Goal: Transaction & Acquisition: Register for event/course

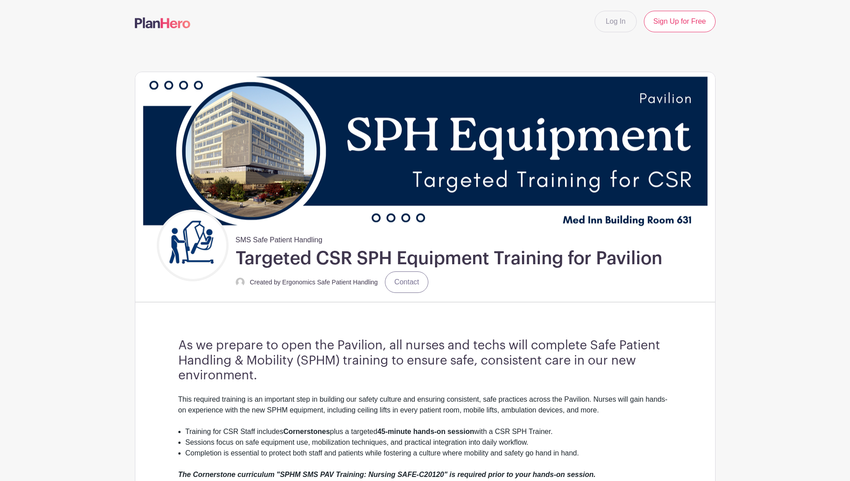
scroll to position [269, 0]
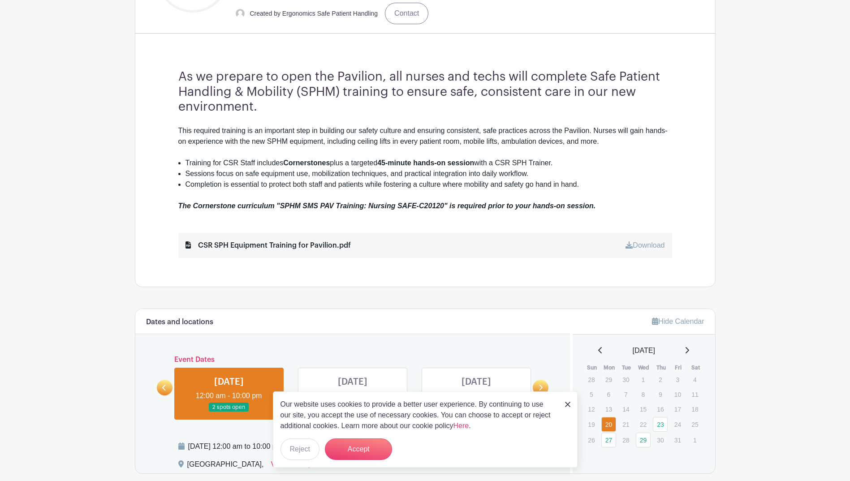
click at [566, 405] on img at bounding box center [567, 404] width 5 height 5
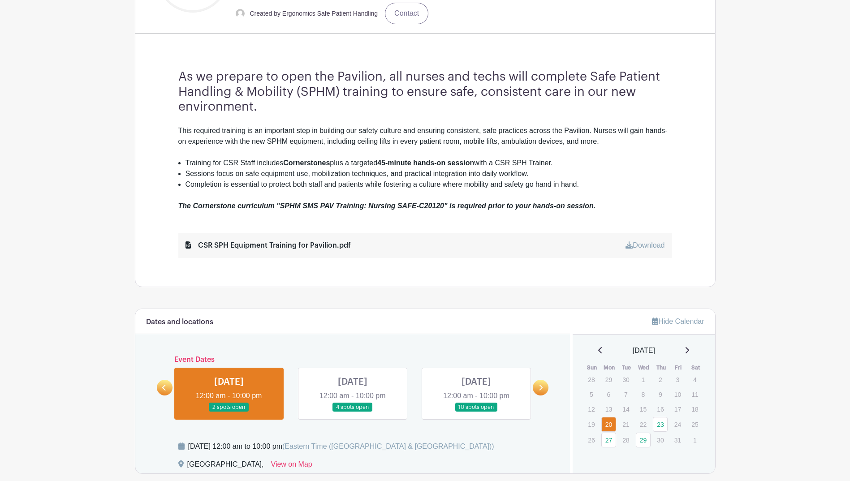
click at [541, 388] on icon at bounding box center [541, 388] width 4 height 7
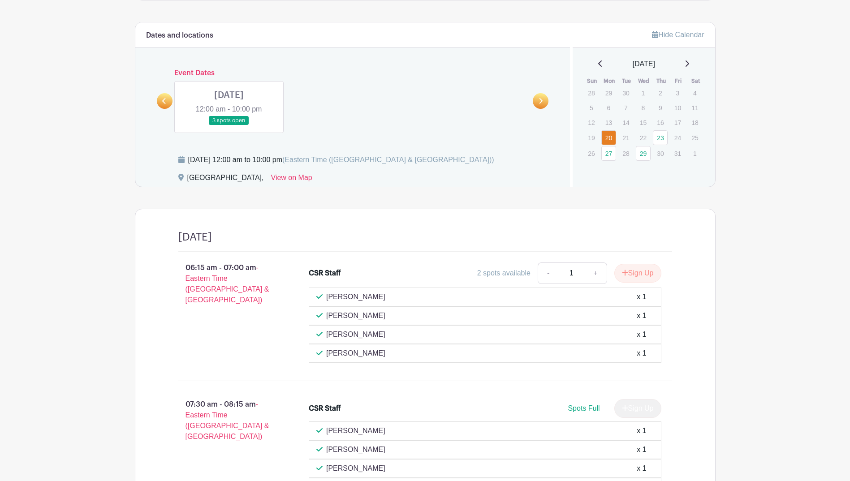
scroll to position [489, 0]
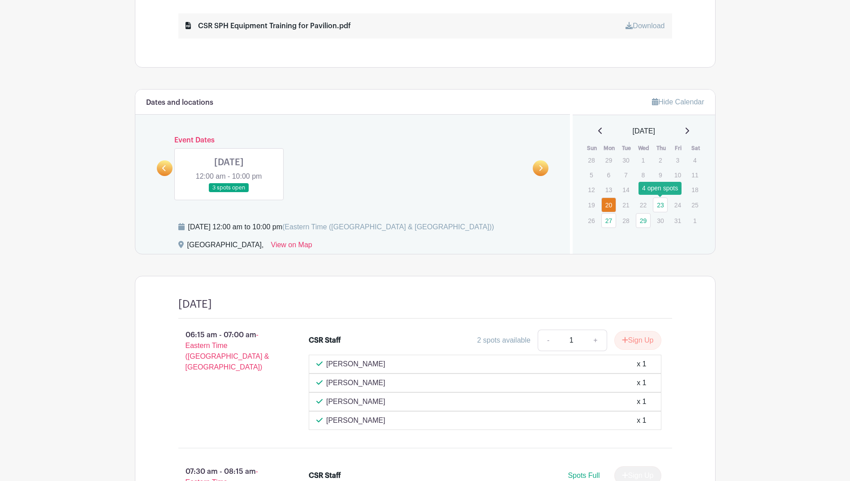
click at [657, 203] on link "23" at bounding box center [660, 205] width 15 height 15
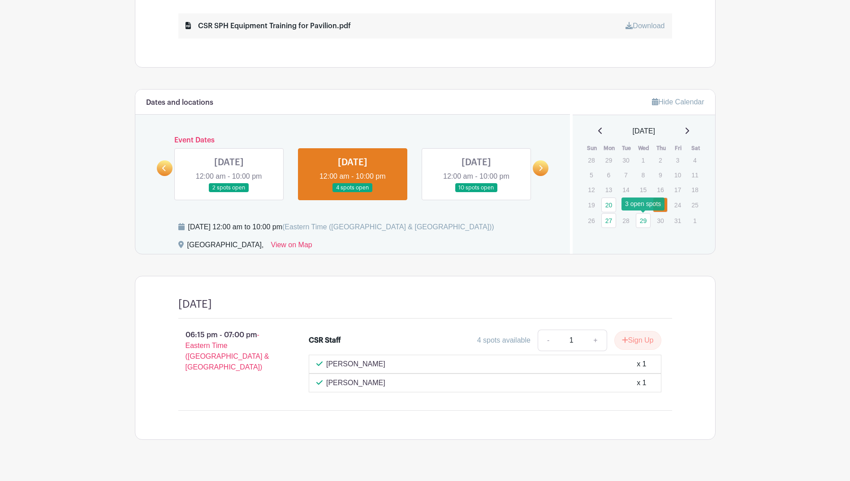
click at [646, 223] on link "29" at bounding box center [643, 220] width 15 height 15
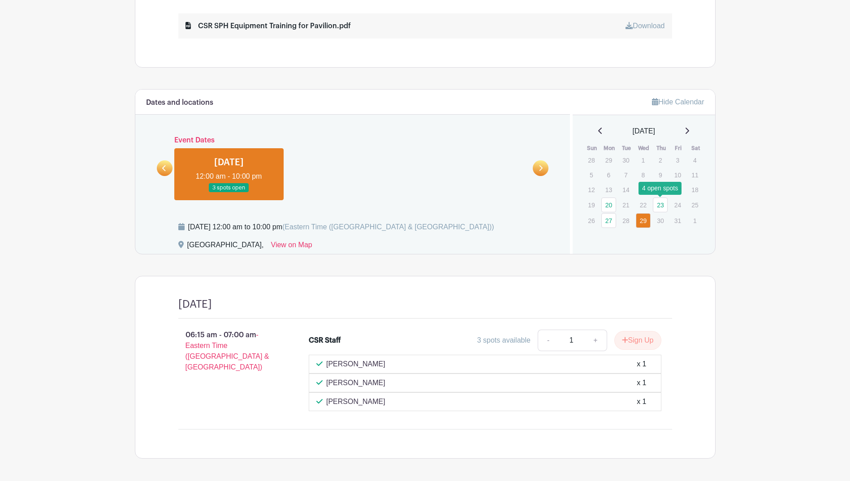
click at [662, 206] on link "23" at bounding box center [660, 205] width 15 height 15
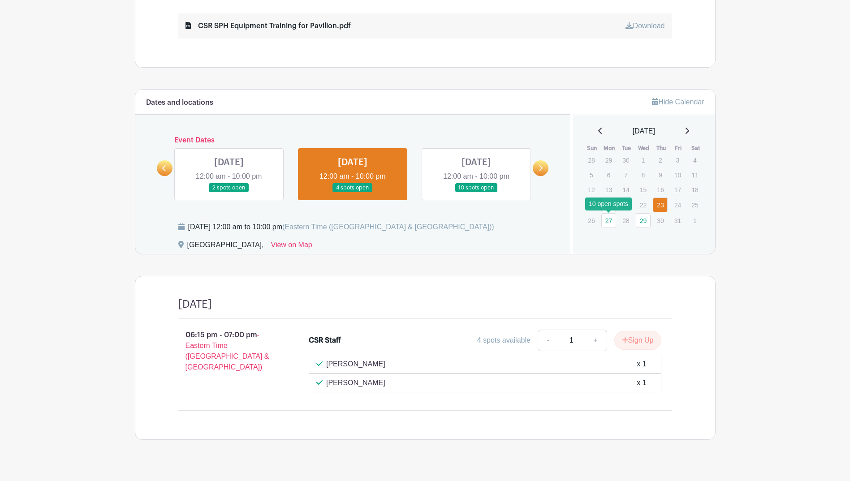
click at [608, 221] on link "27" at bounding box center [608, 220] width 15 height 15
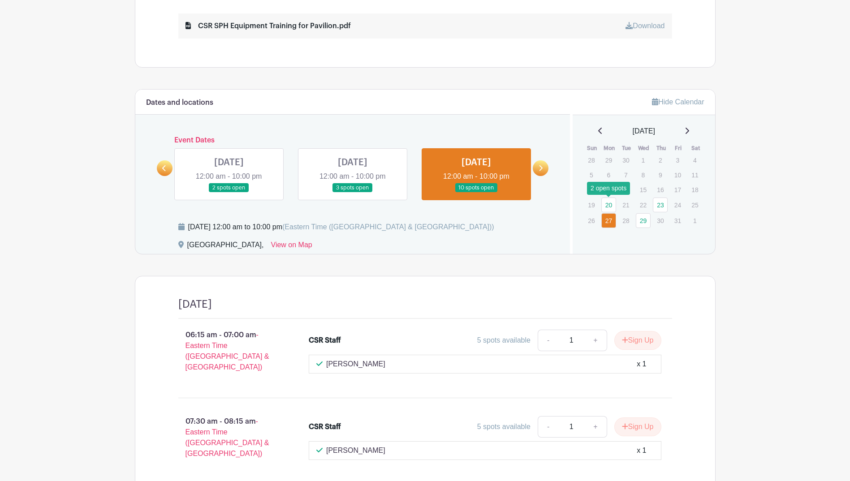
click at [609, 203] on link "20" at bounding box center [608, 205] width 15 height 15
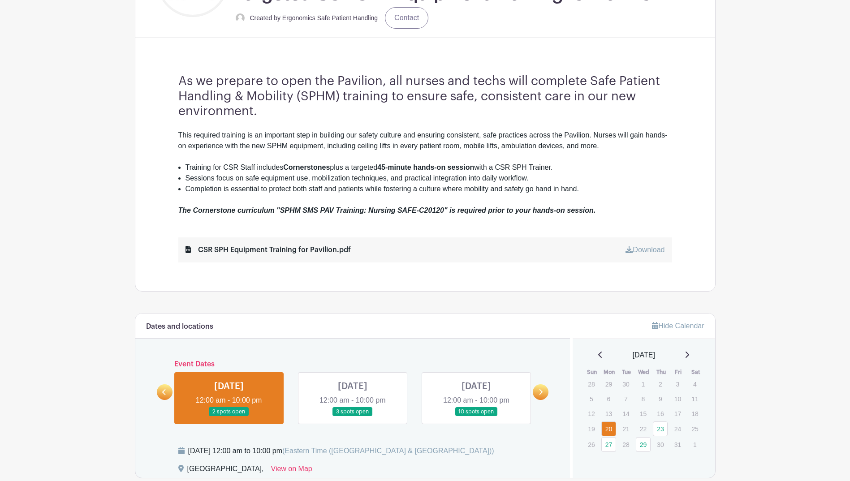
scroll to position [309, 0]
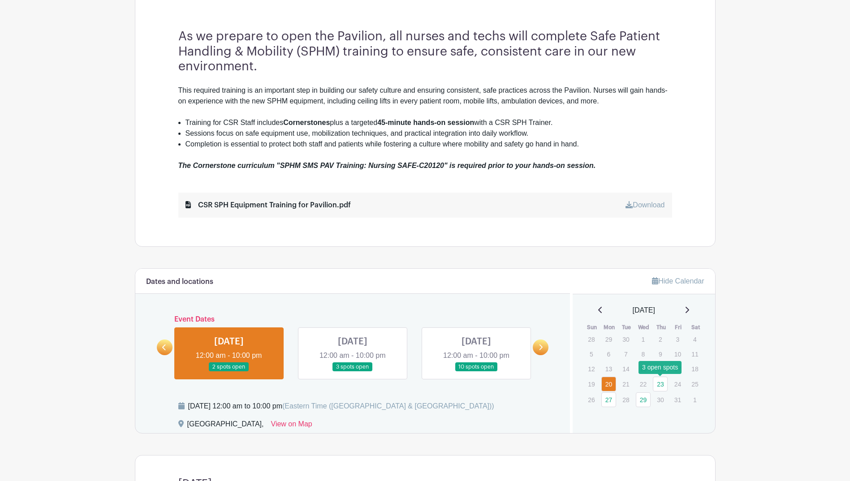
click at [659, 384] on link "23" at bounding box center [660, 384] width 15 height 15
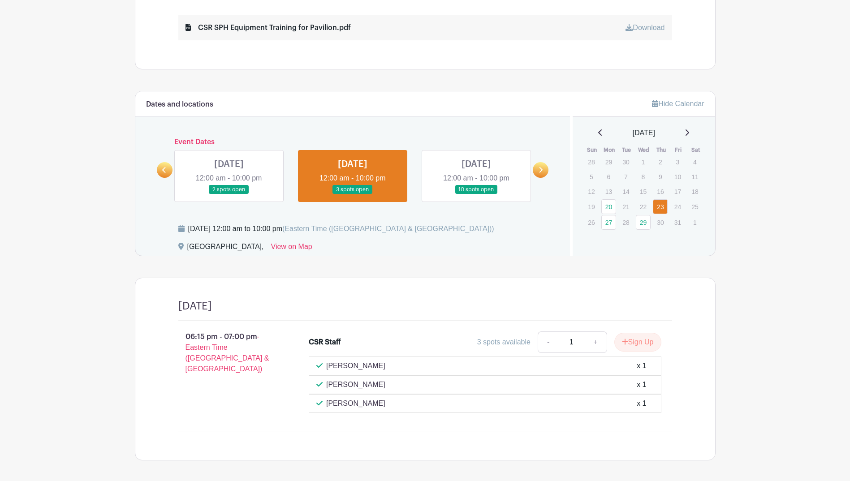
scroll to position [489, 0]
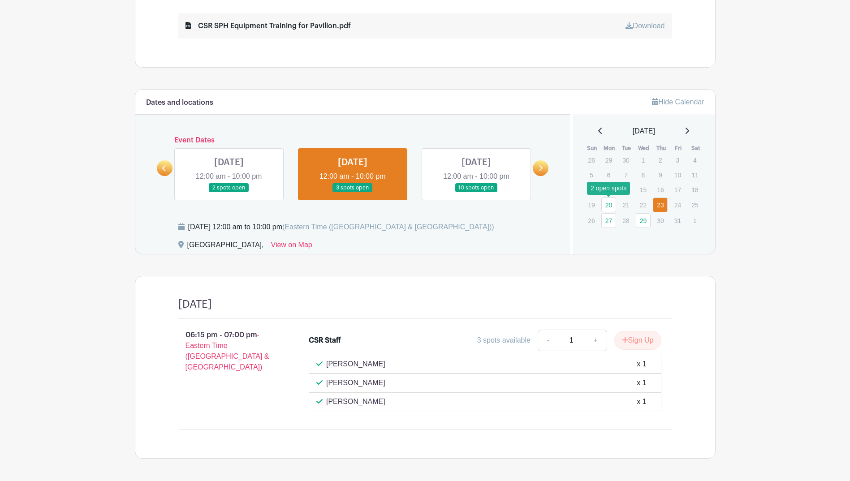
click at [611, 208] on link "20" at bounding box center [608, 205] width 15 height 15
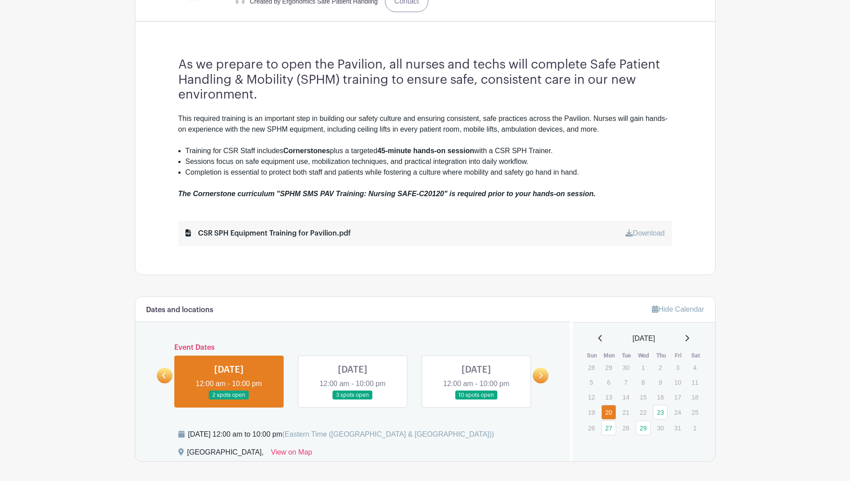
scroll to position [399, 0]
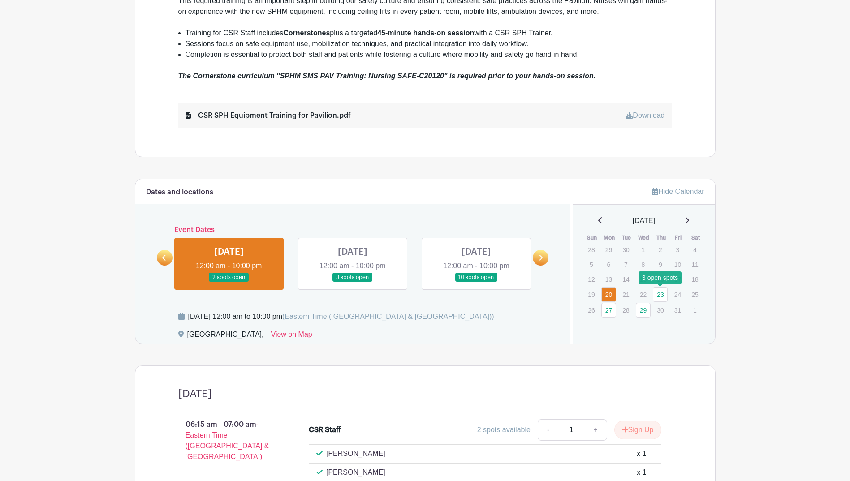
click at [666, 295] on link "23" at bounding box center [660, 294] width 15 height 15
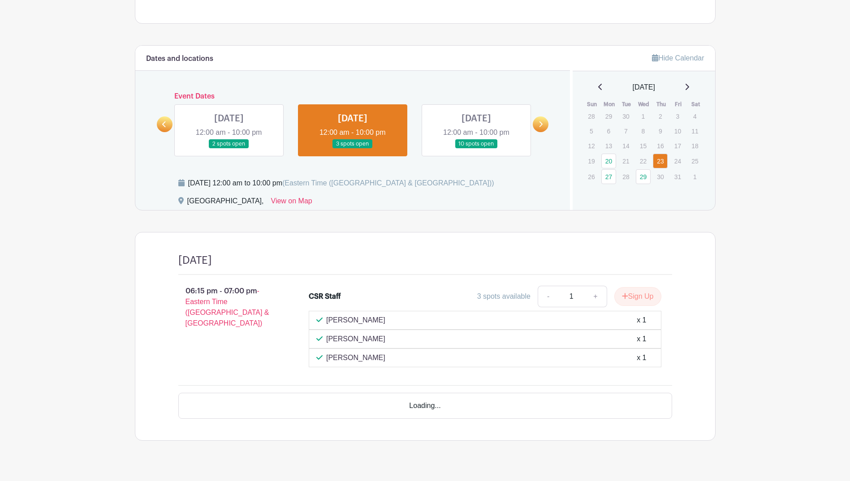
scroll to position [522, 0]
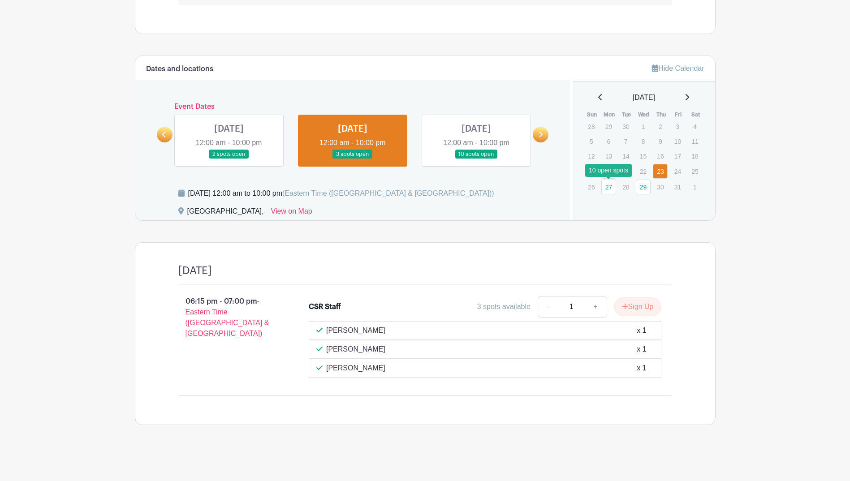
drag, startPoint x: 609, startPoint y: 189, endPoint x: 614, endPoint y: 245, distance: 55.8
click at [609, 189] on link "27" at bounding box center [608, 187] width 15 height 15
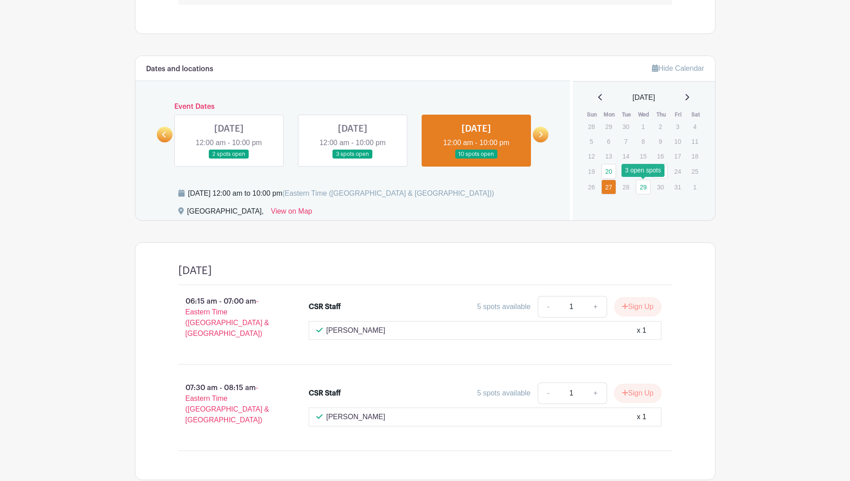
click at [645, 190] on link "29" at bounding box center [643, 187] width 15 height 15
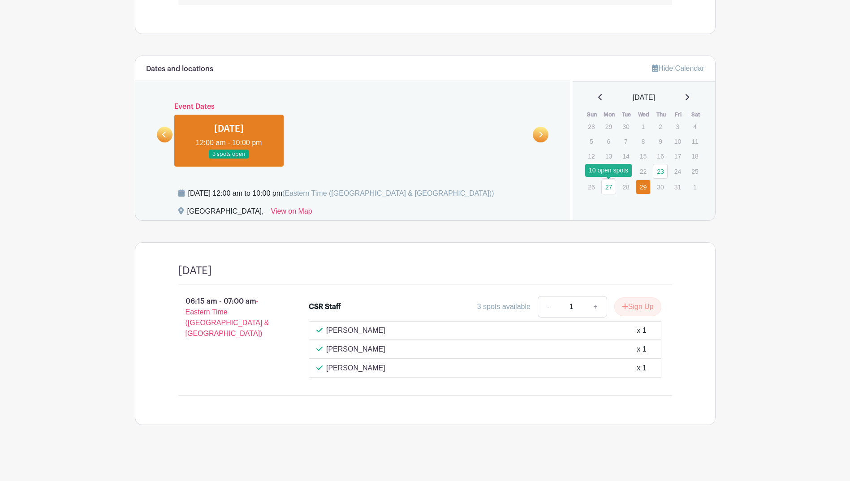
click at [607, 188] on link "27" at bounding box center [608, 187] width 15 height 15
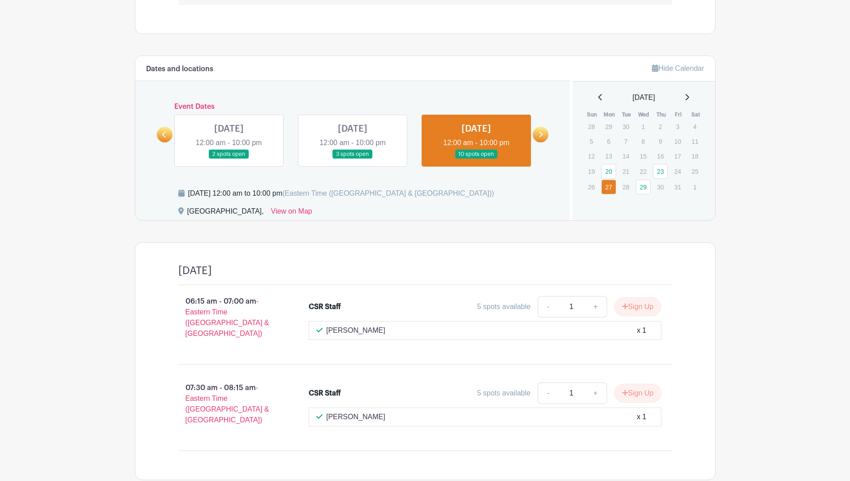
click at [538, 134] on link at bounding box center [541, 135] width 16 height 16
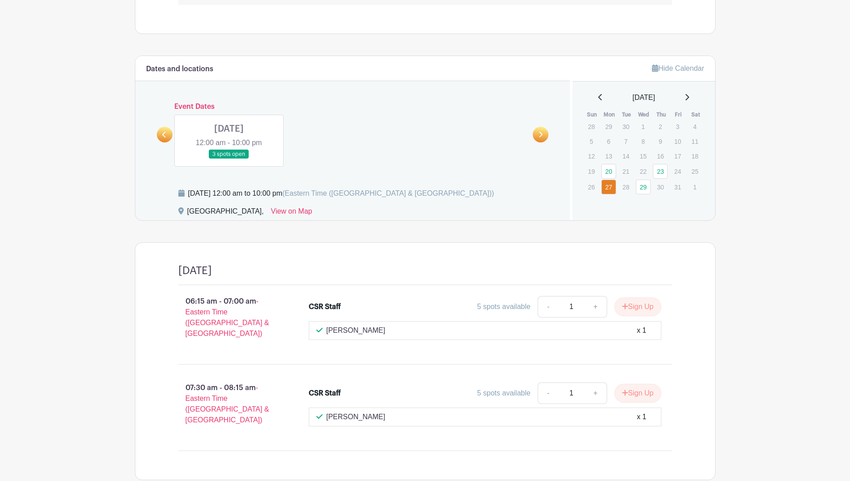
click at [538, 134] on link at bounding box center [541, 135] width 16 height 16
click at [165, 135] on icon at bounding box center [164, 134] width 4 height 7
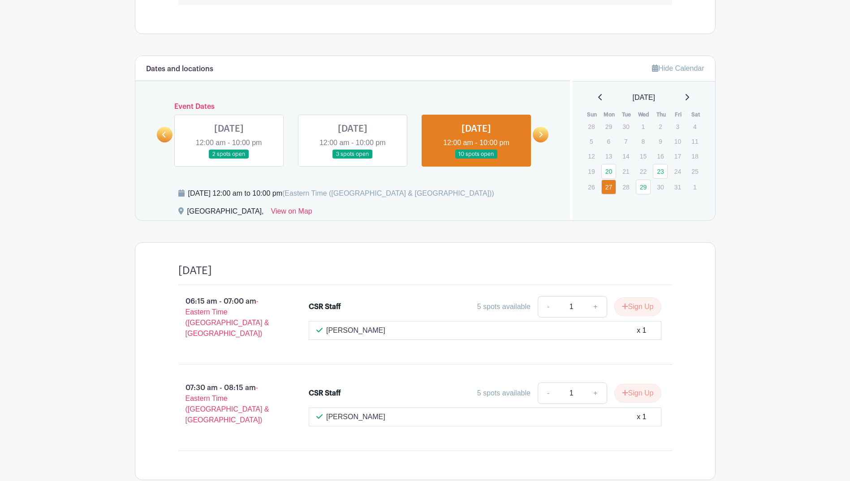
click at [229, 159] on link at bounding box center [229, 159] width 0 height 0
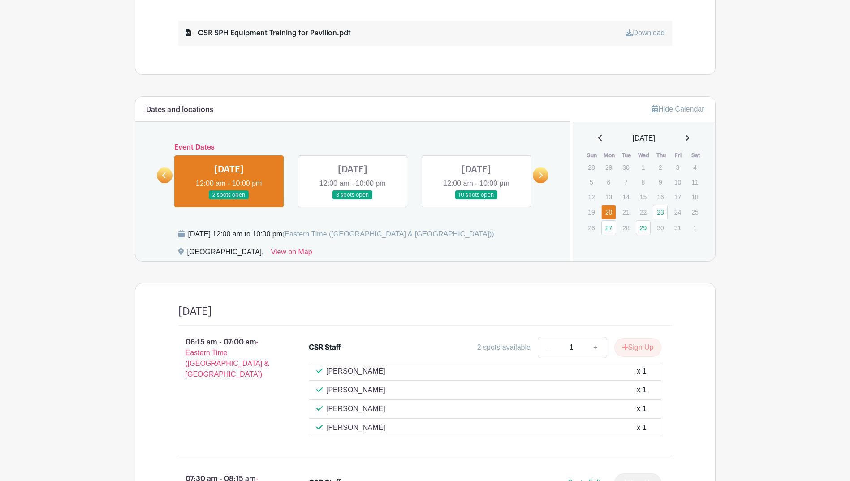
scroll to position [432, 0]
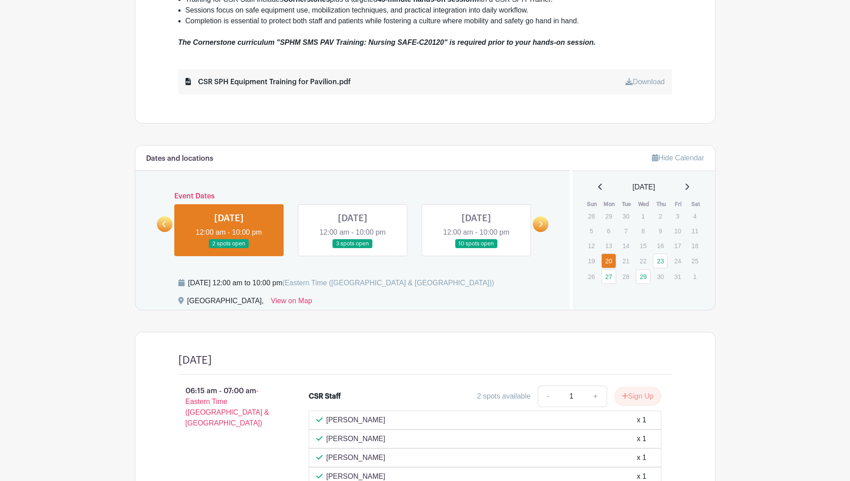
click at [353, 249] on link at bounding box center [353, 249] width 0 height 0
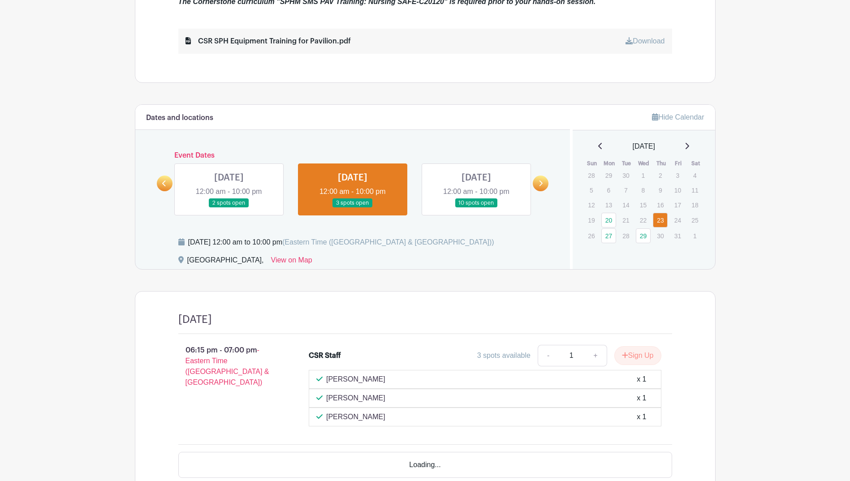
scroll to position [522, 0]
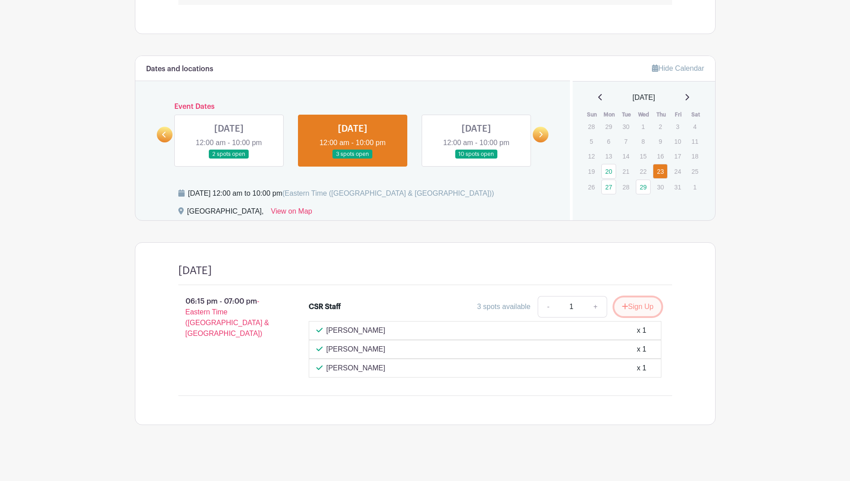
click at [642, 309] on button "Sign Up" at bounding box center [637, 307] width 47 height 19
click at [662, 458] on link "Review & Confirm Signups" at bounding box center [663, 458] width 104 height 22
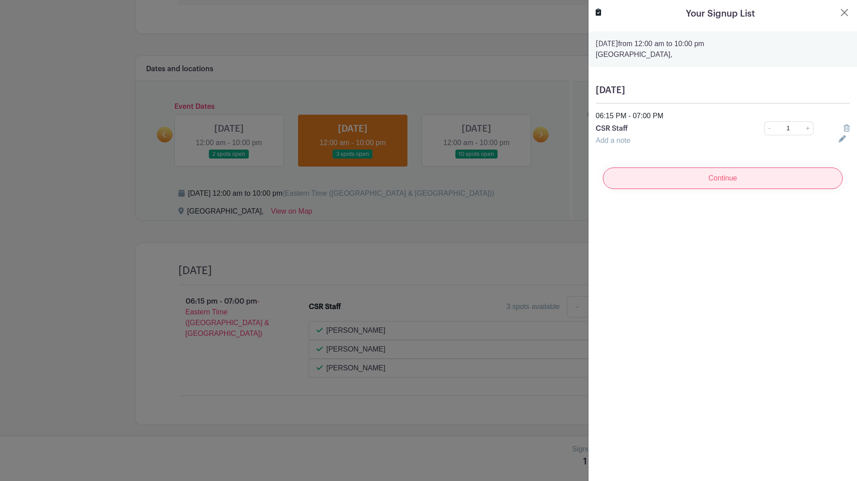
click at [710, 177] on input "Continue" at bounding box center [723, 179] width 240 height 22
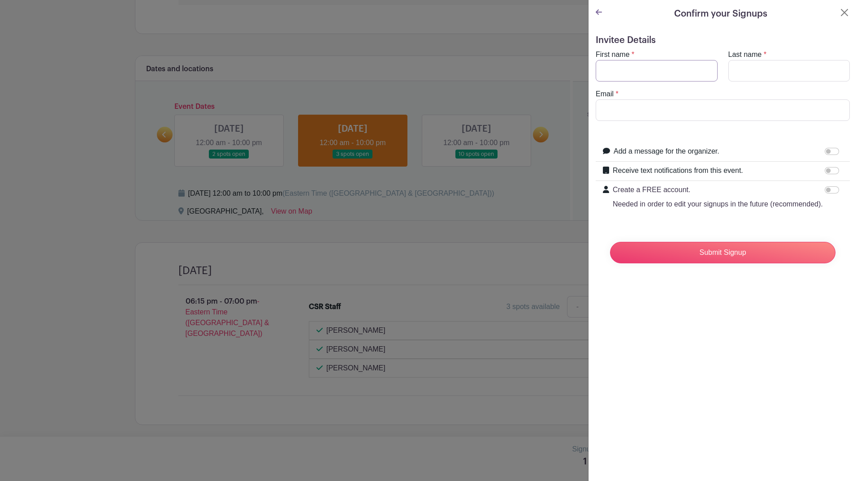
click at [640, 68] on input "First name" at bounding box center [657, 71] width 122 height 22
type input "Sadulle"
click at [756, 69] on input "Last name" at bounding box center [789, 71] width 122 height 22
type input "Gerth"
click at [716, 109] on input "Email" at bounding box center [723, 110] width 254 height 22
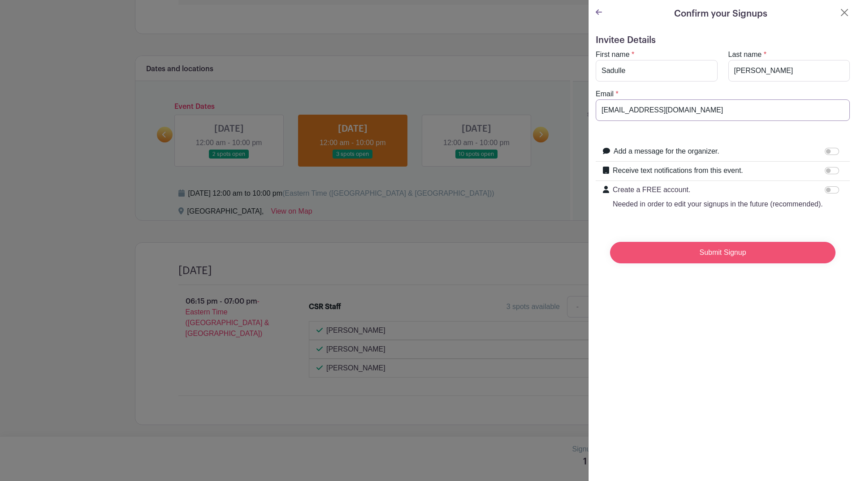
type input "gerths@med.umich.edu"
click at [736, 262] on input "Submit Signup" at bounding box center [722, 253] width 225 height 22
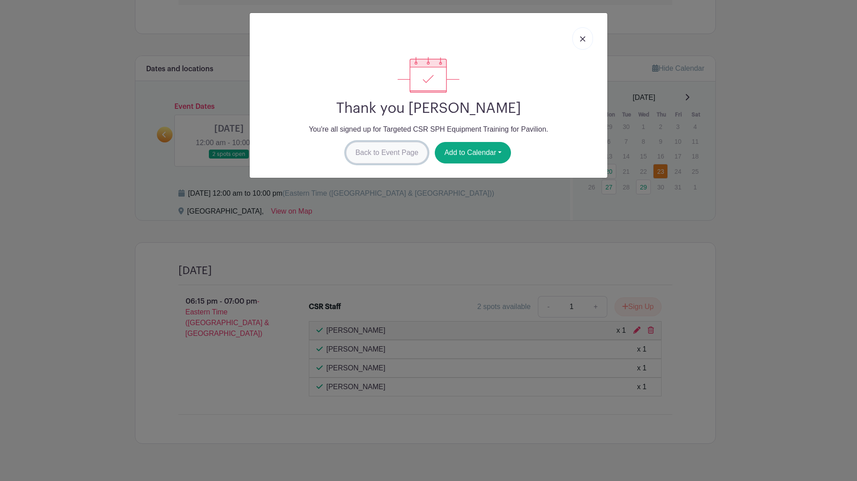
click at [400, 157] on link "Back to Event Page" at bounding box center [387, 153] width 82 height 22
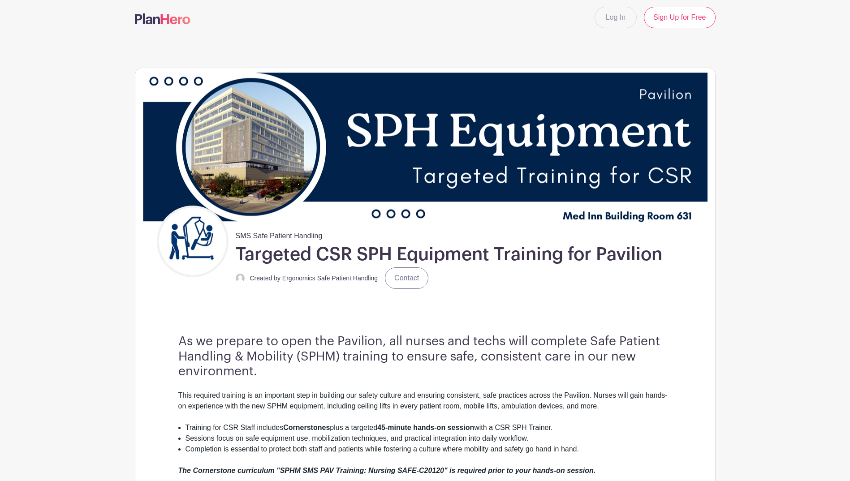
scroll to position [0, 0]
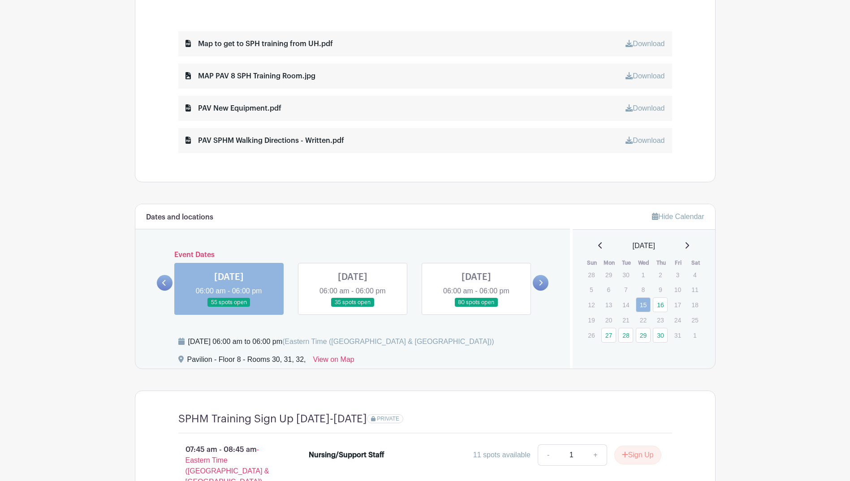
scroll to position [493, 0]
